Goal: Task Accomplishment & Management: Complete application form

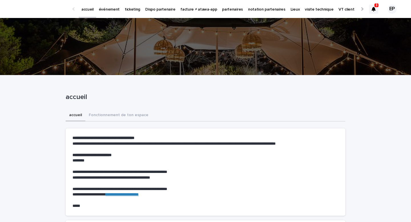
click at [108, 6] on p "événement" at bounding box center [109, 6] width 21 height 12
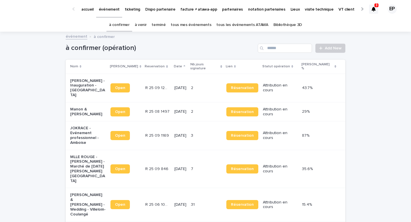
click at [195, 22] on link "tous mes événements" at bounding box center [191, 24] width 40 height 13
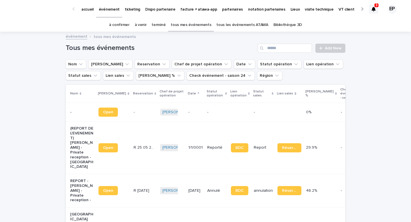
click at [306, 11] on p "visite technique" at bounding box center [319, 6] width 29 height 12
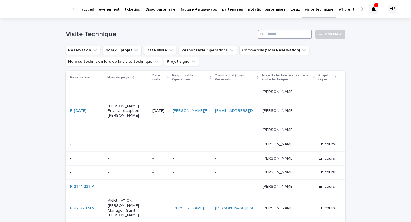
click at [275, 38] on input "Search" at bounding box center [285, 34] width 54 height 9
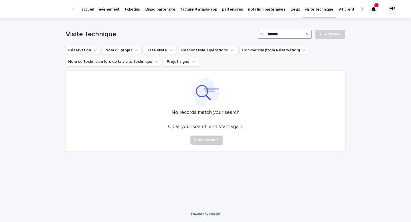
drag, startPoint x: 285, startPoint y: 37, endPoint x: 251, endPoint y: 31, distance: 34.5
click at [251, 31] on div "Visite Technique ******* Add New" at bounding box center [205, 34] width 279 height 9
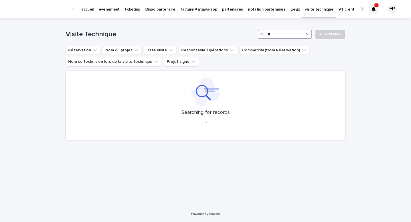
type input "*"
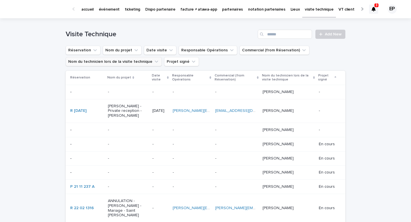
click at [136, 62] on button "Nom du technicien lors de la visite technique" at bounding box center [114, 61] width 96 height 9
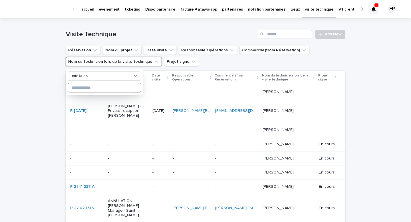
click at [115, 85] on input at bounding box center [104, 87] width 72 height 9
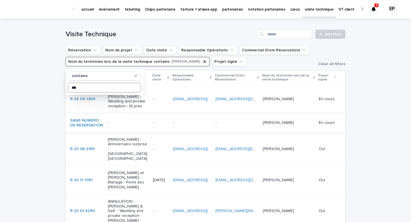
type input "***"
click at [165, 125] on p "-" at bounding box center [161, 122] width 16 height 5
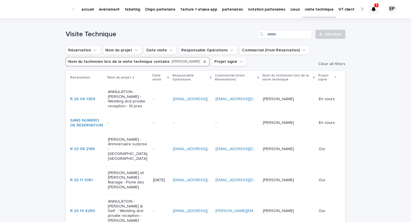
click at [202, 62] on icon "Nom du technicien lors de la visite technique" at bounding box center [204, 61] width 5 height 5
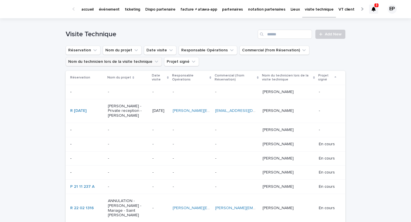
click at [153, 63] on icon "Nom du technicien lors de la visite technique" at bounding box center [156, 62] width 6 height 6
click at [105, 95] on td "-" at bounding box center [86, 92] width 40 height 14
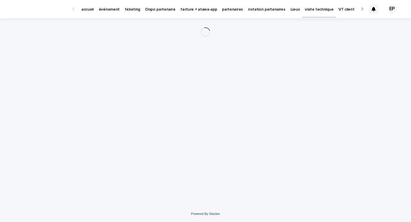
click at [105, 92] on div "Loading... Saving… Loading... Saving…" at bounding box center [205, 104] width 285 height 173
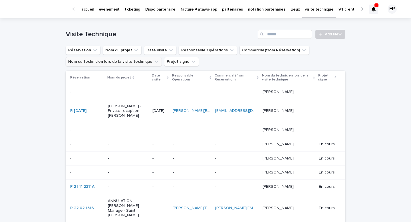
click at [153, 61] on icon "Nom du technicien lors de la visite technique" at bounding box center [156, 62] width 6 height 6
click at [107, 63] on button "Nom du technicien lors de la visite technique" at bounding box center [114, 61] width 96 height 9
click at [134, 65] on button "Nom du technicien lors de la visite technique" at bounding box center [114, 61] width 96 height 9
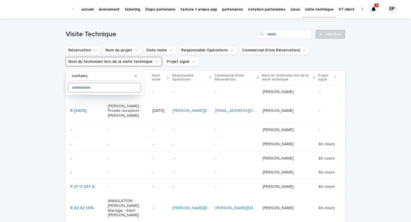
click at [123, 86] on input at bounding box center [104, 87] width 72 height 9
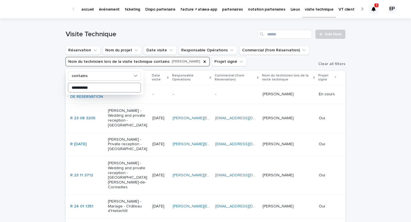
type input "**********"
click at [187, 99] on div "- -" at bounding box center [192, 94] width 38 height 9
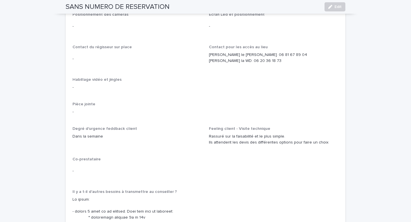
scroll to position [956, 0]
